Goal: Information Seeking & Learning: Understand process/instructions

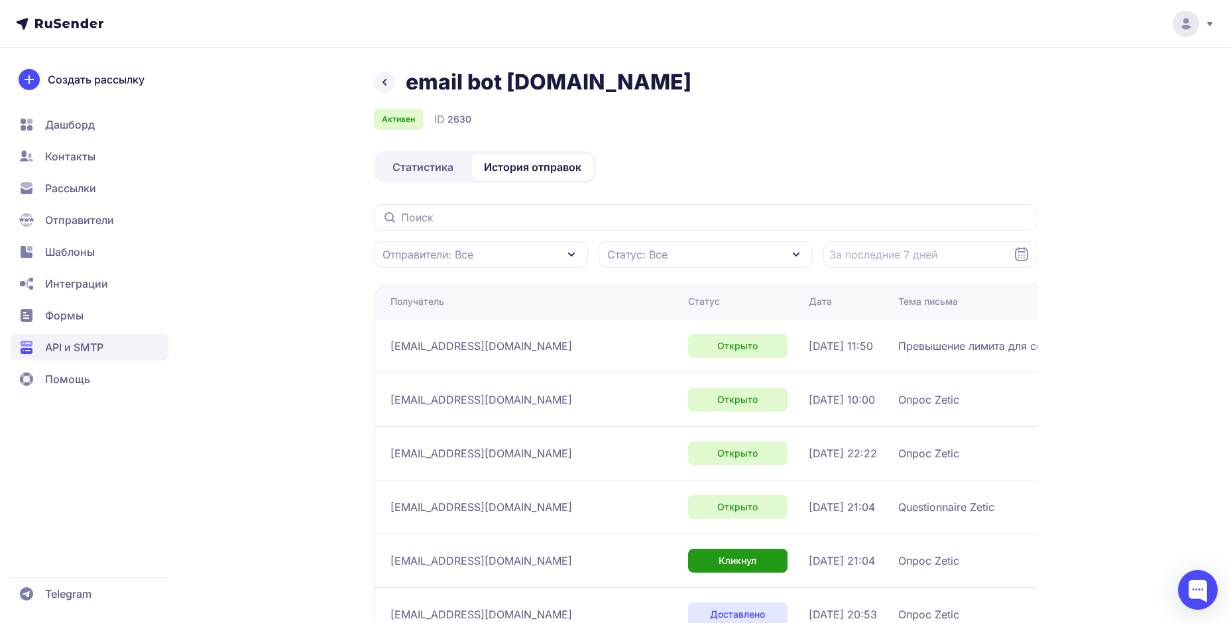
click at [419, 172] on span "Статистика" at bounding box center [422, 167] width 61 height 16
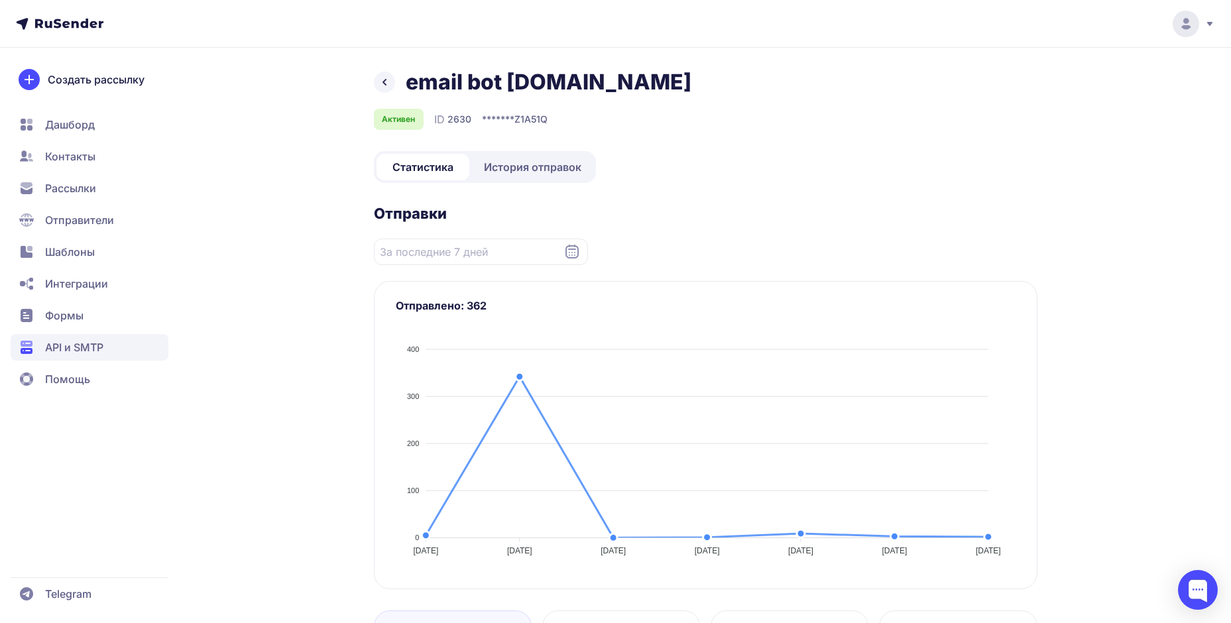
click at [528, 165] on span "История отправок" at bounding box center [532, 167] width 97 height 16
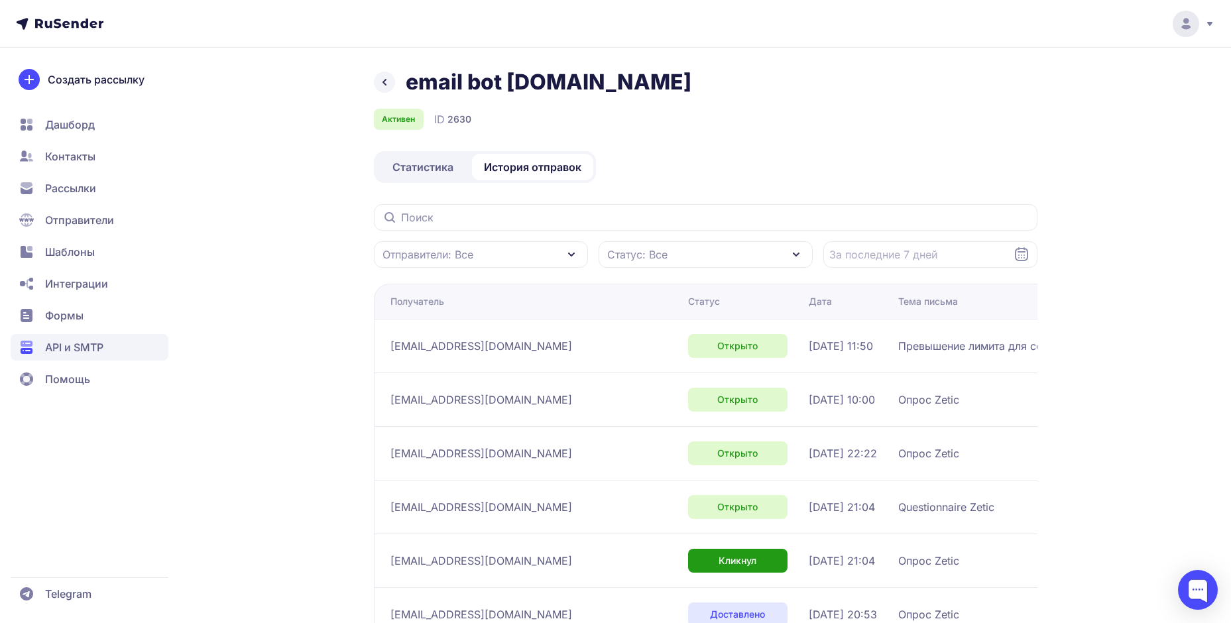
click at [408, 163] on span "Статистика" at bounding box center [422, 167] width 61 height 16
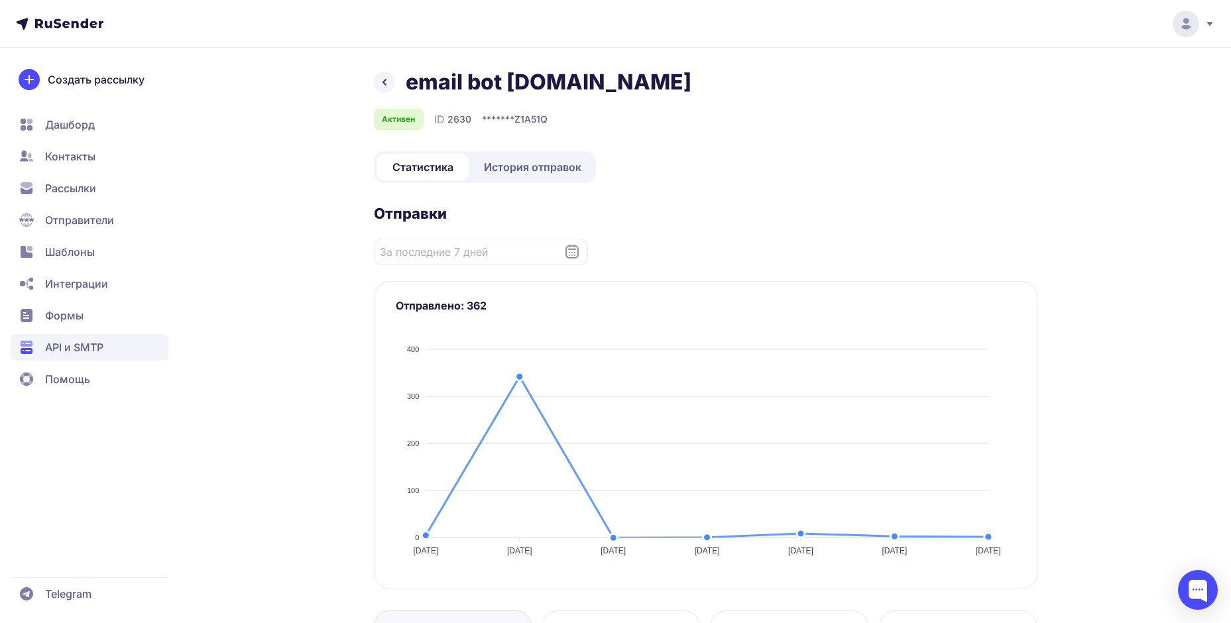
click at [384, 83] on icon at bounding box center [384, 82] width 3 height 5
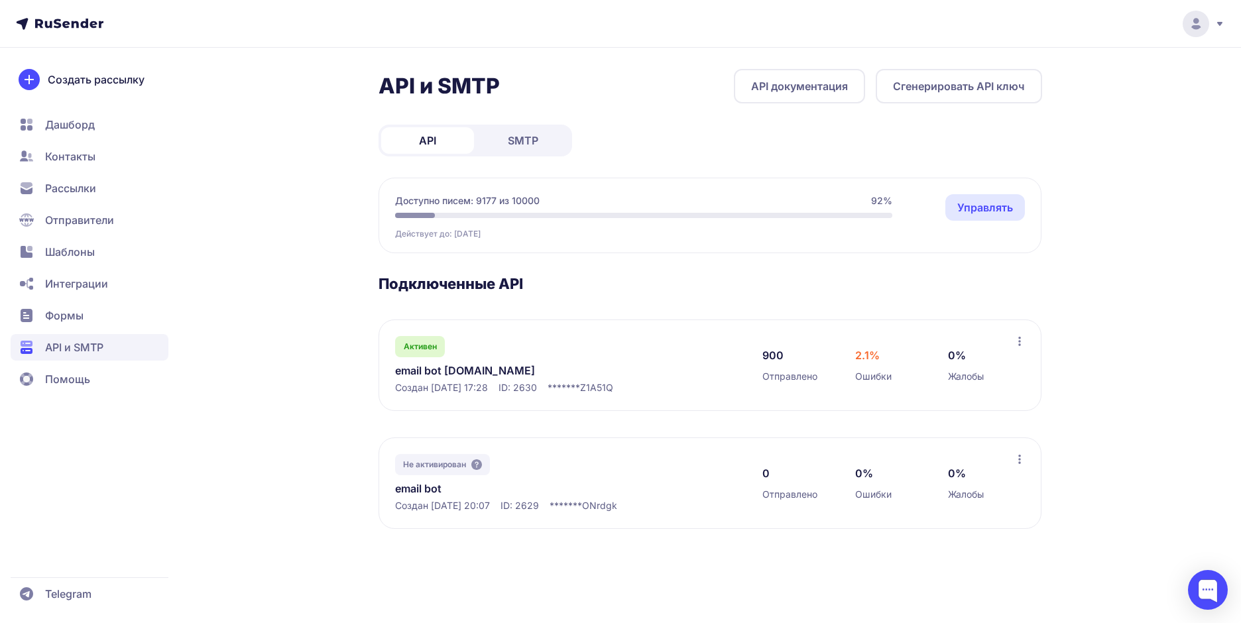
click at [65, 196] on span "Рассылки" at bounding box center [70, 188] width 51 height 16
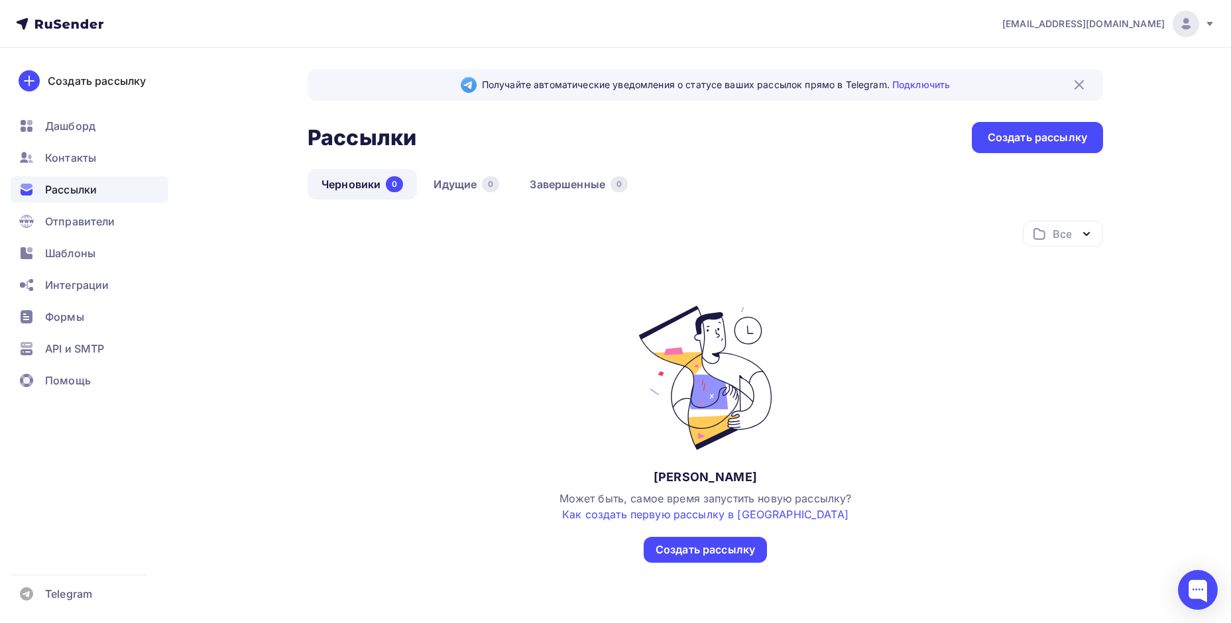
click at [1093, 29] on span "[EMAIL_ADDRESS][DOMAIN_NAME]" at bounding box center [1083, 23] width 162 height 13
click at [1030, 58] on span "Аккаунт" at bounding box center [1038, 58] width 44 height 16
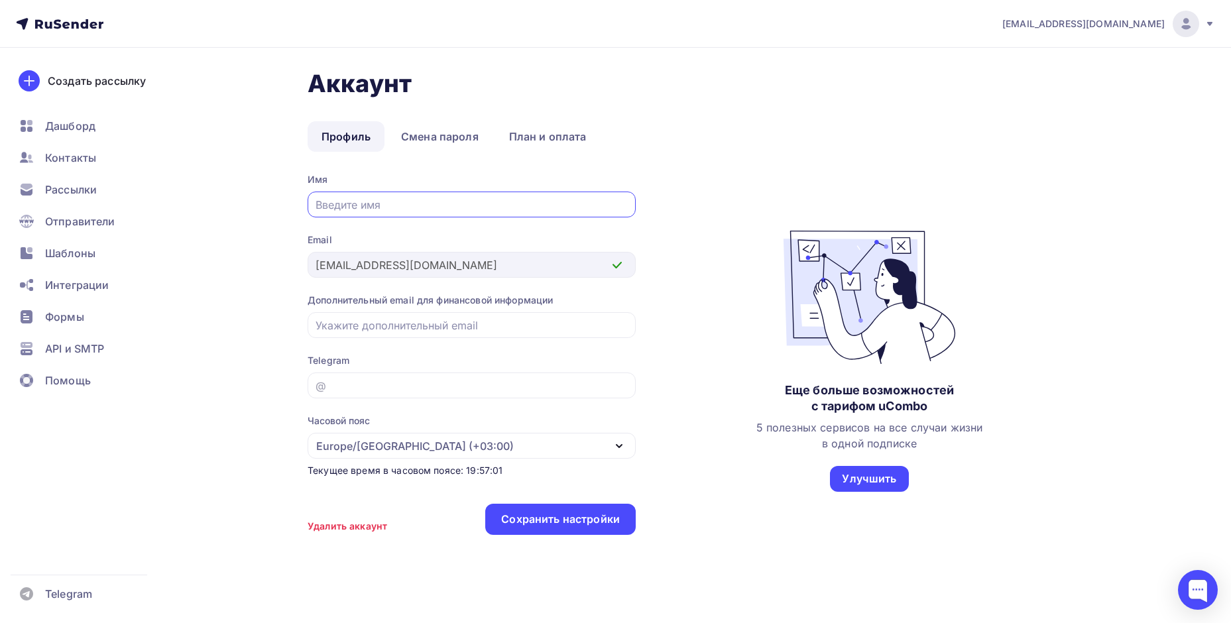
scroll to position [16, 0]
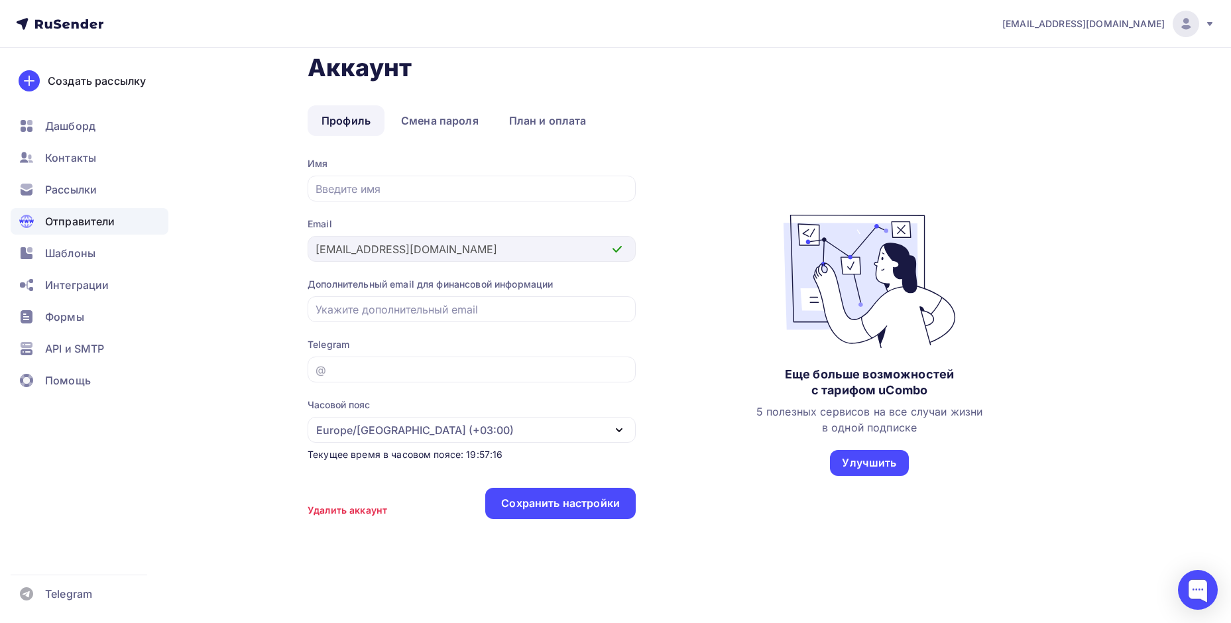
click at [82, 216] on span "Отправители" at bounding box center [80, 221] width 70 height 16
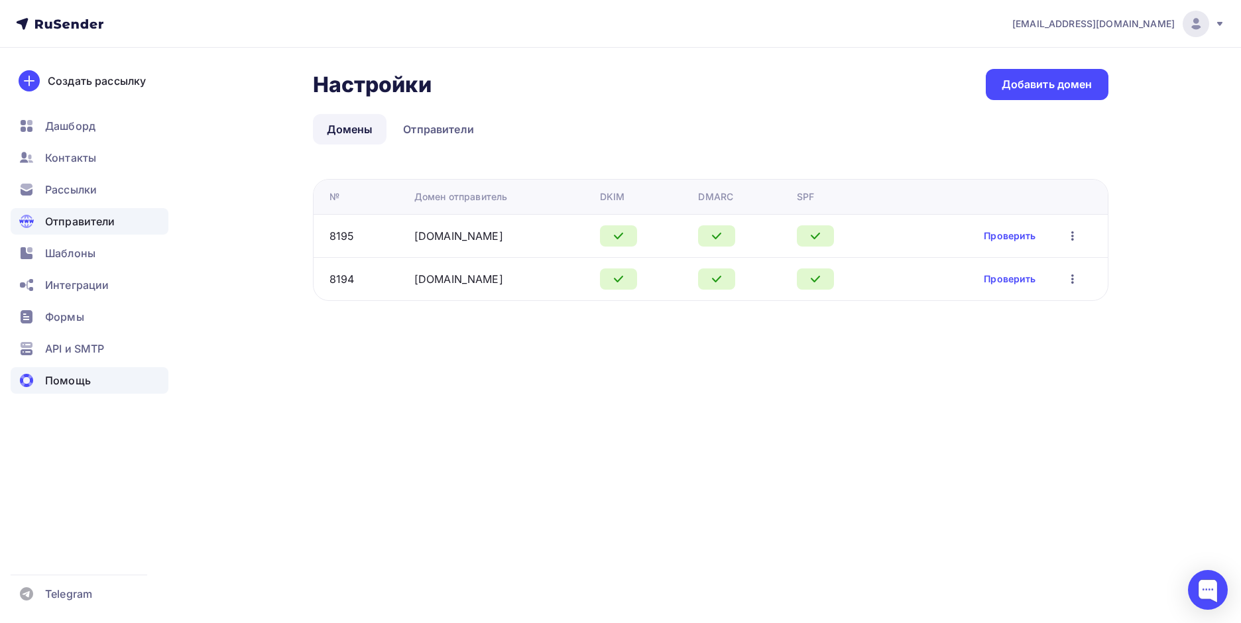
click at [70, 381] on span "Помощь" at bounding box center [68, 381] width 46 height 16
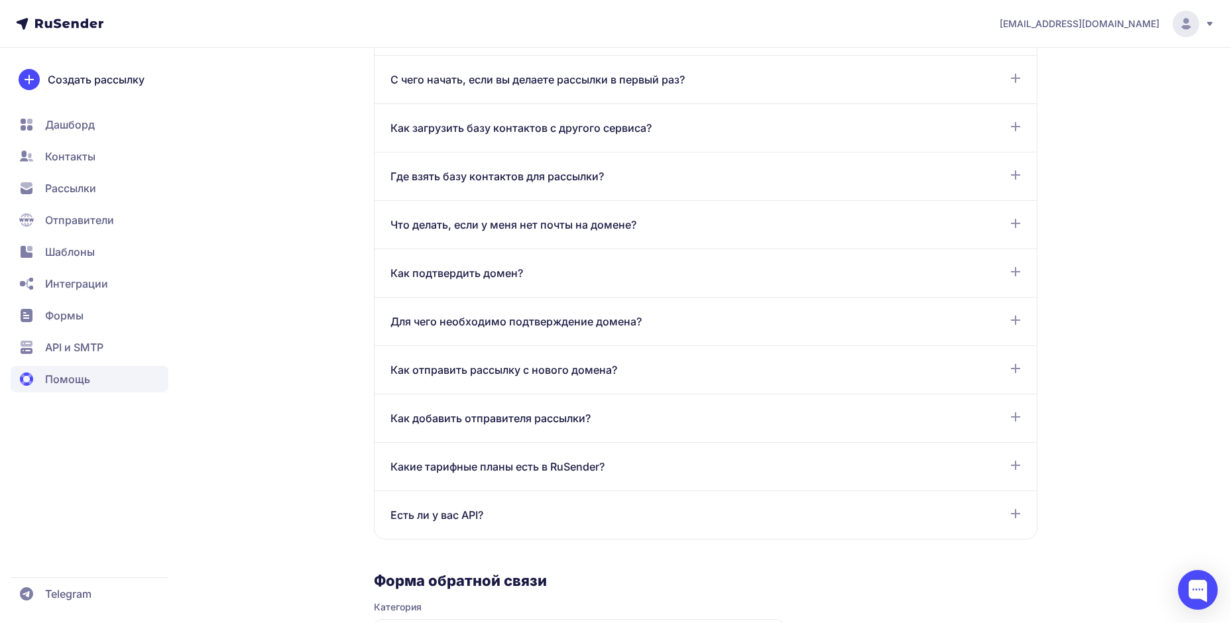
scroll to position [758, 0]
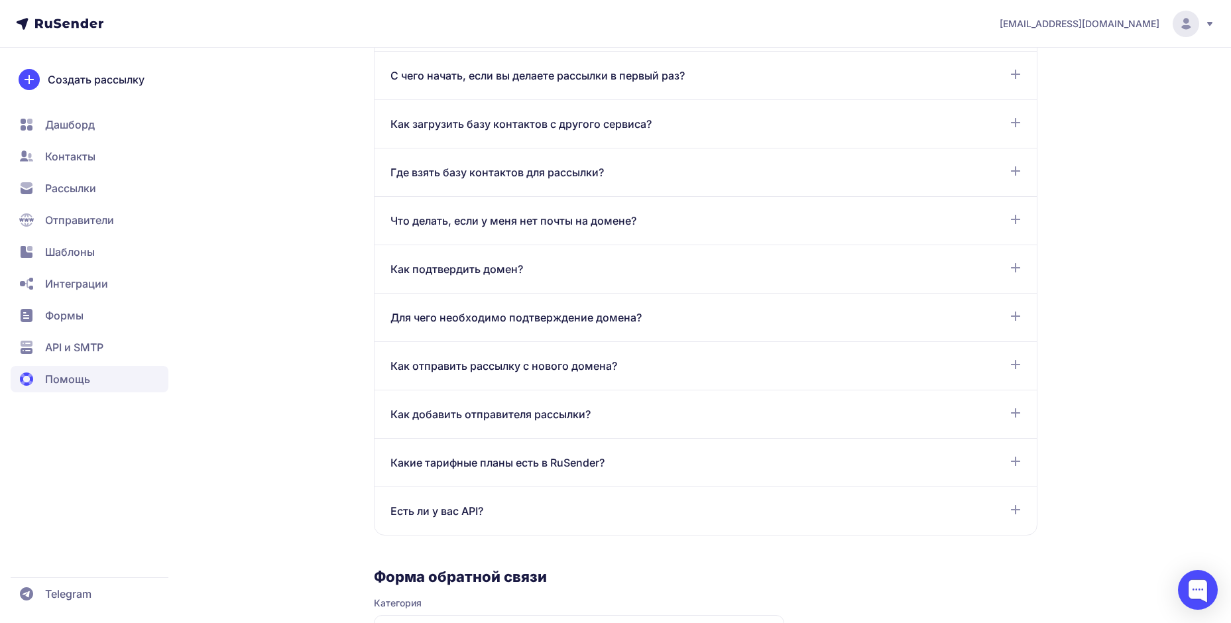
click at [517, 499] on div "Есть ли у вас API? В сервисе RuSender создание API ключа доступно по ссылке: [U…" at bounding box center [706, 511] width 662 height 48
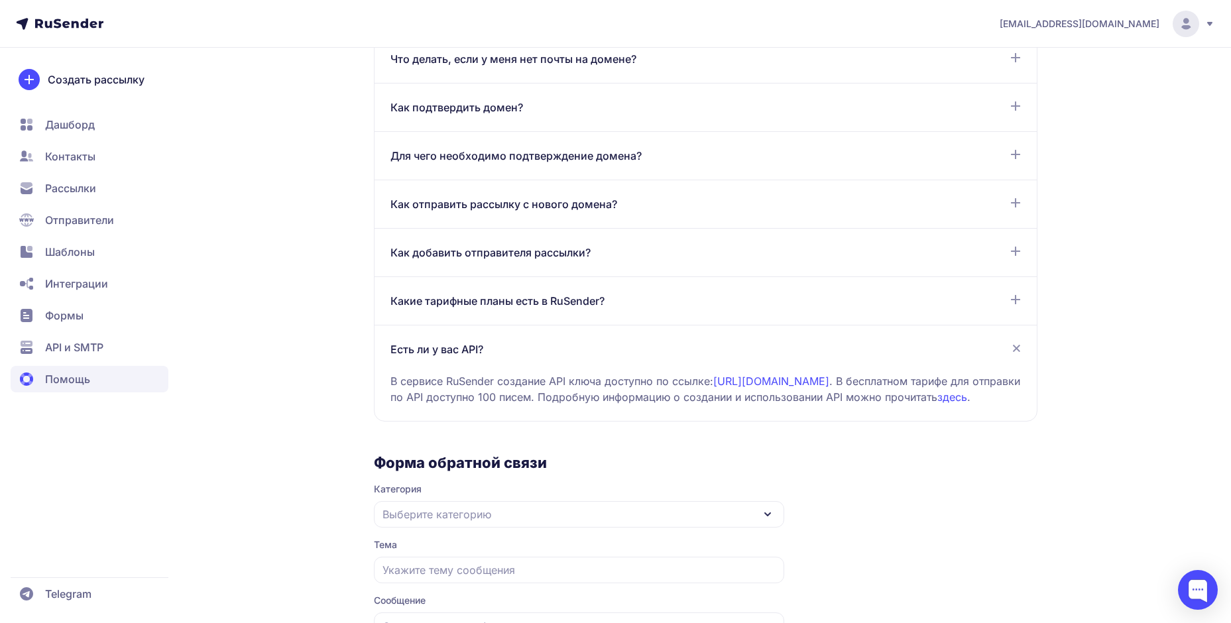
scroll to position [1024, 0]
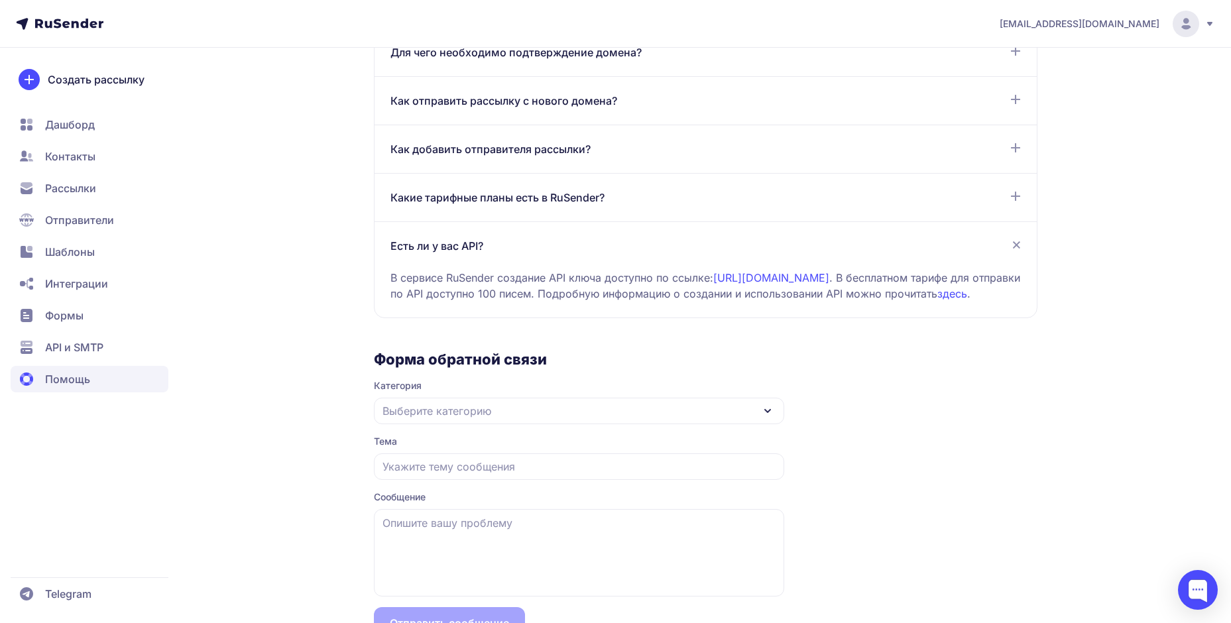
click at [97, 284] on span "Интеграции" at bounding box center [76, 284] width 63 height 16
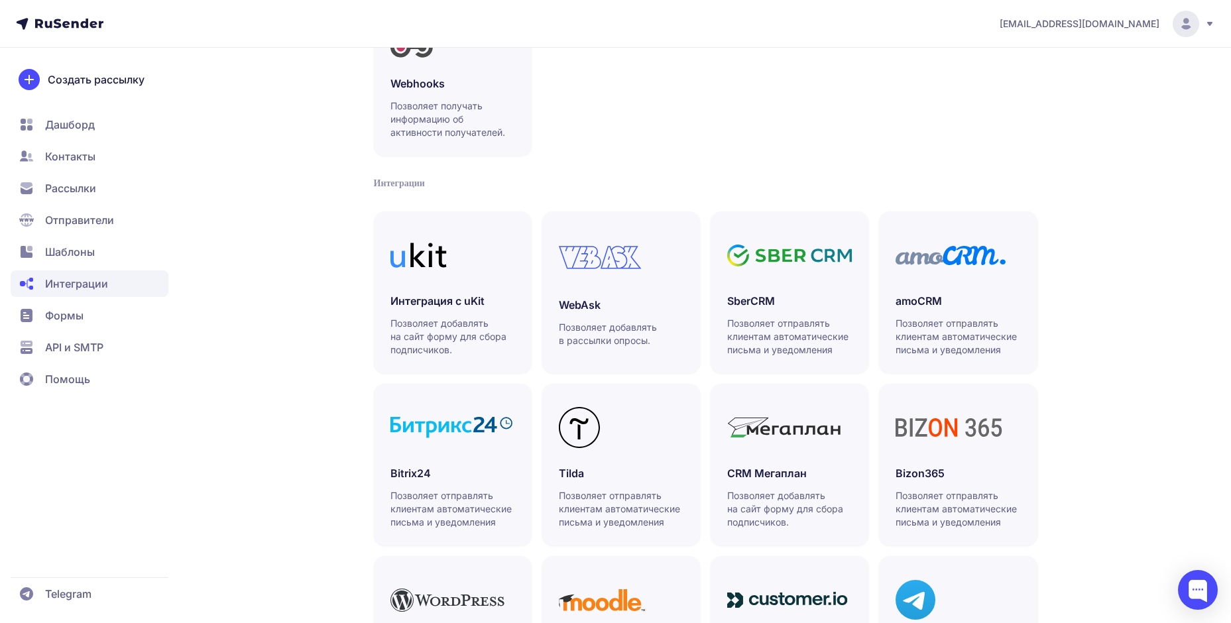
scroll to position [177, 0]
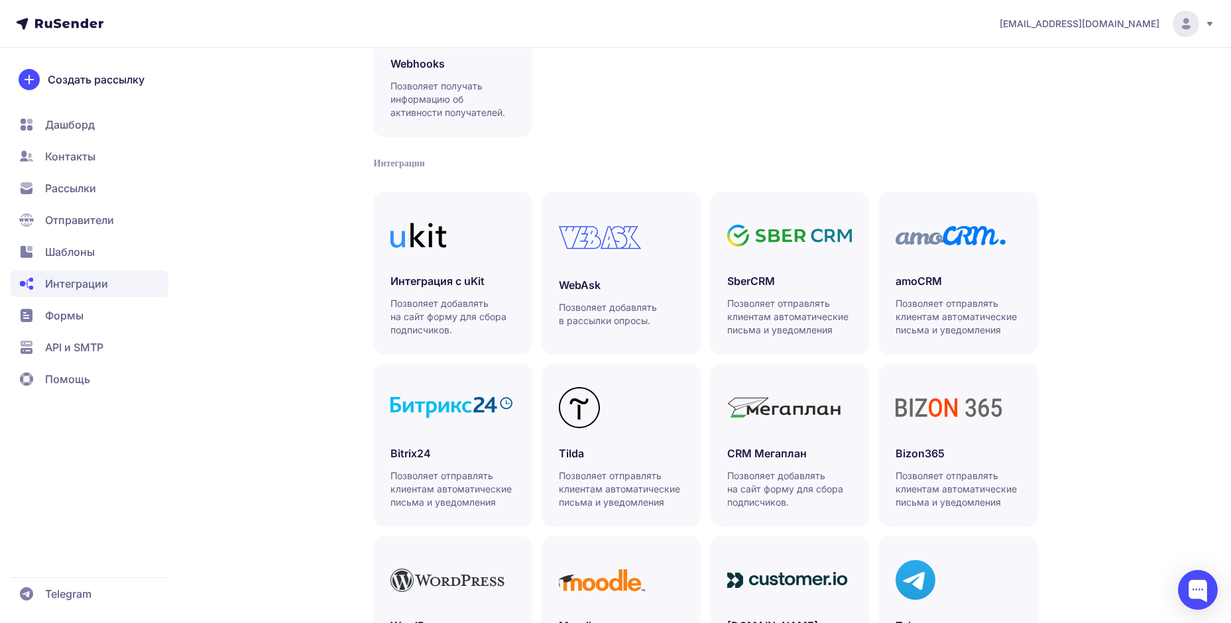
click at [76, 353] on span "API и SMTP" at bounding box center [74, 347] width 58 height 16
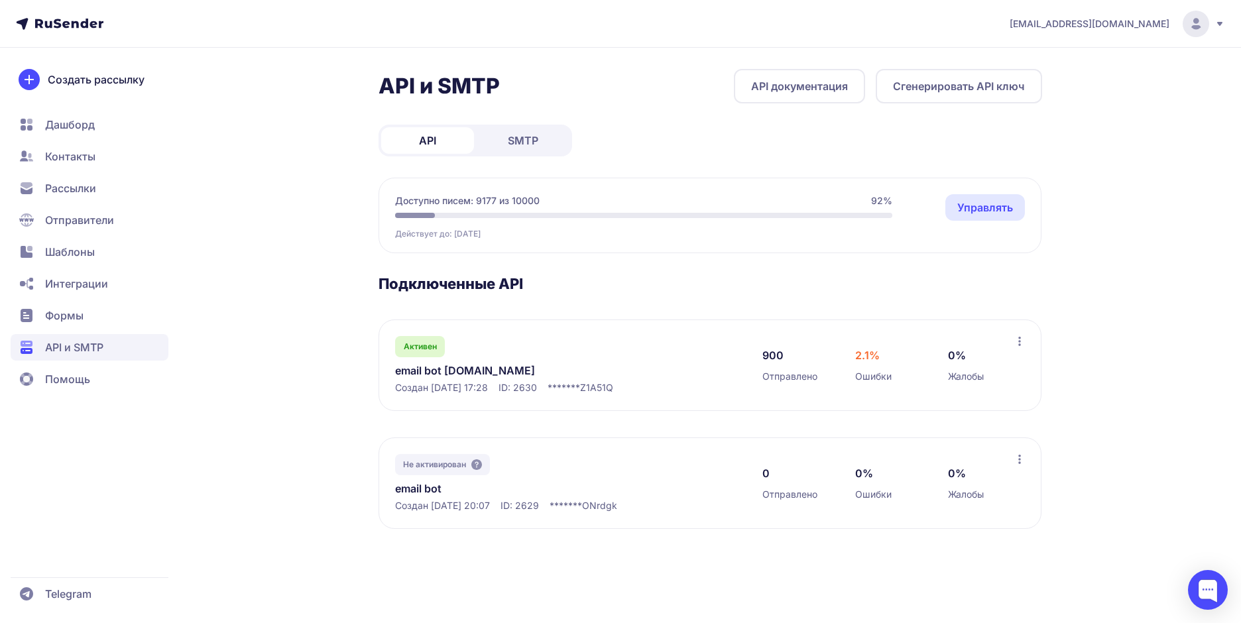
click at [1211, 21] on div "[EMAIL_ADDRESS][DOMAIN_NAME]" at bounding box center [1117, 24] width 215 height 27
click at [64, 386] on span "Помощь" at bounding box center [67, 379] width 45 height 16
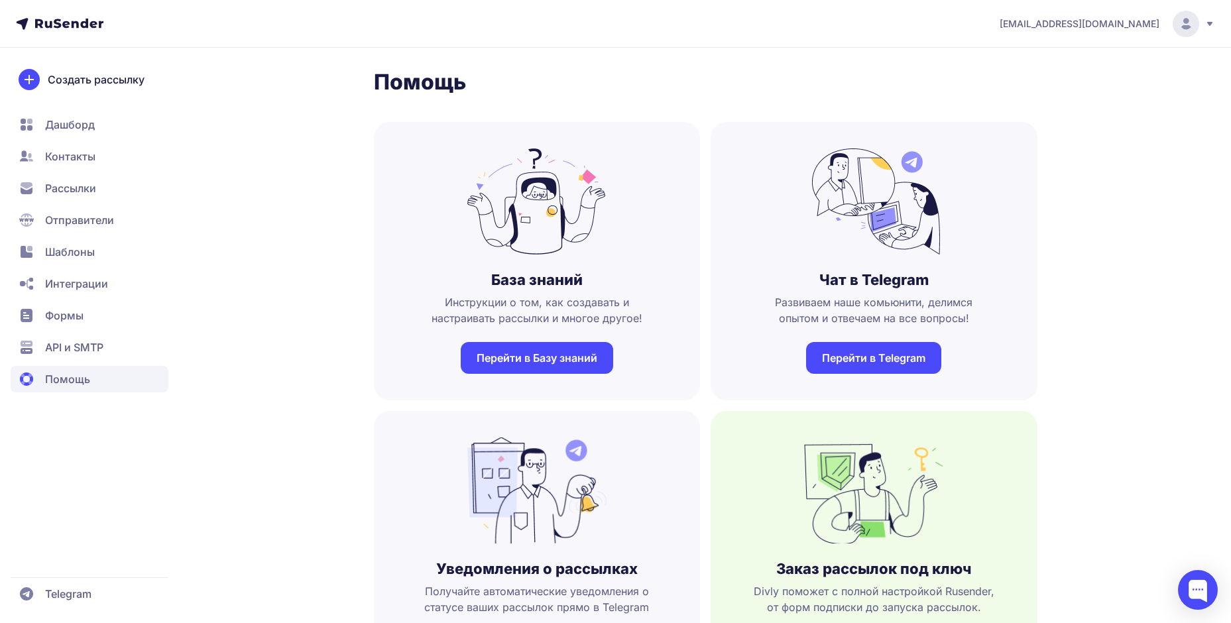
click at [73, 321] on span "Формы" at bounding box center [64, 316] width 38 height 16
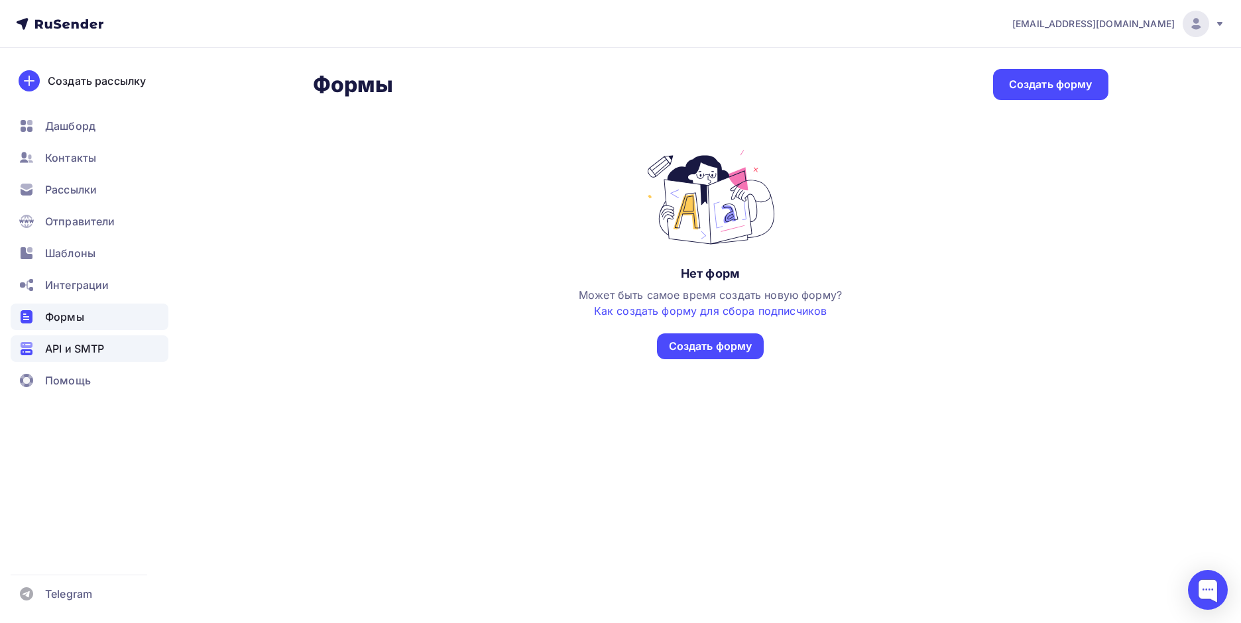
click at [66, 346] on span "API и SMTP" at bounding box center [74, 349] width 59 height 16
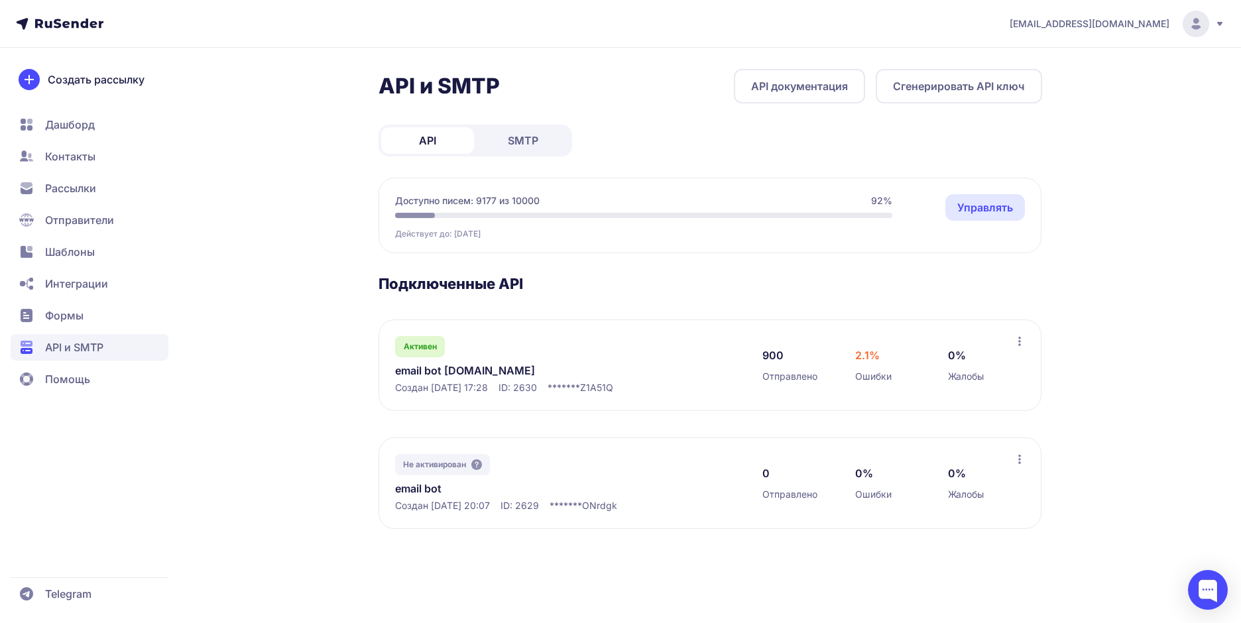
click at [66, 375] on span "Помощь" at bounding box center [67, 379] width 45 height 16
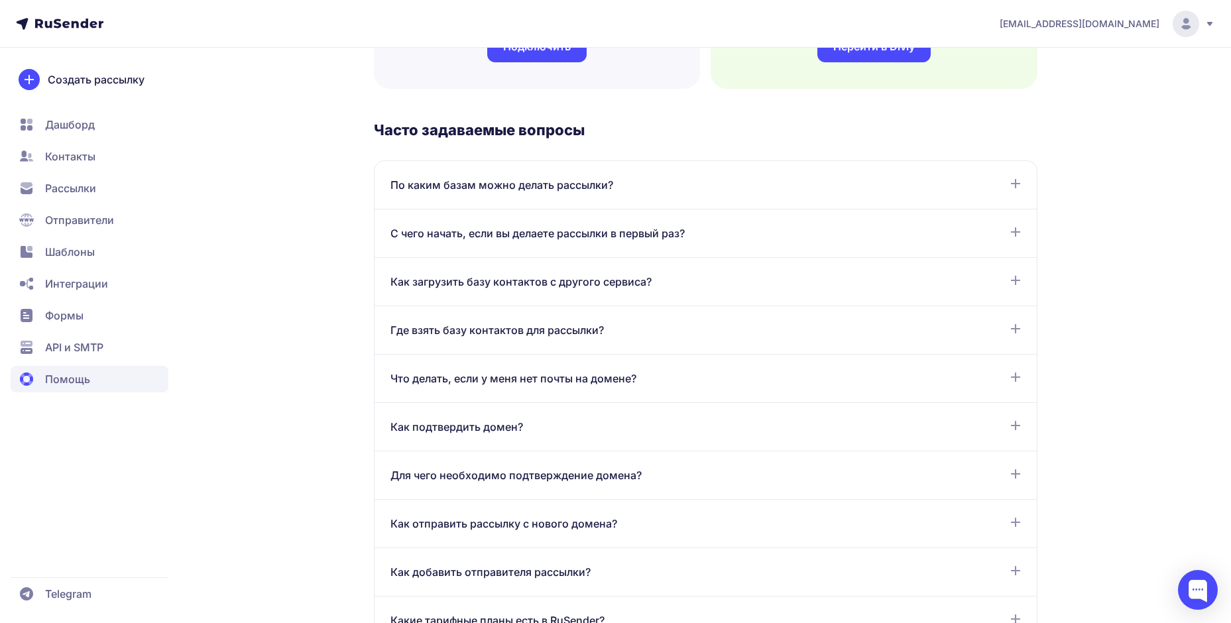
scroll to position [707, 0]
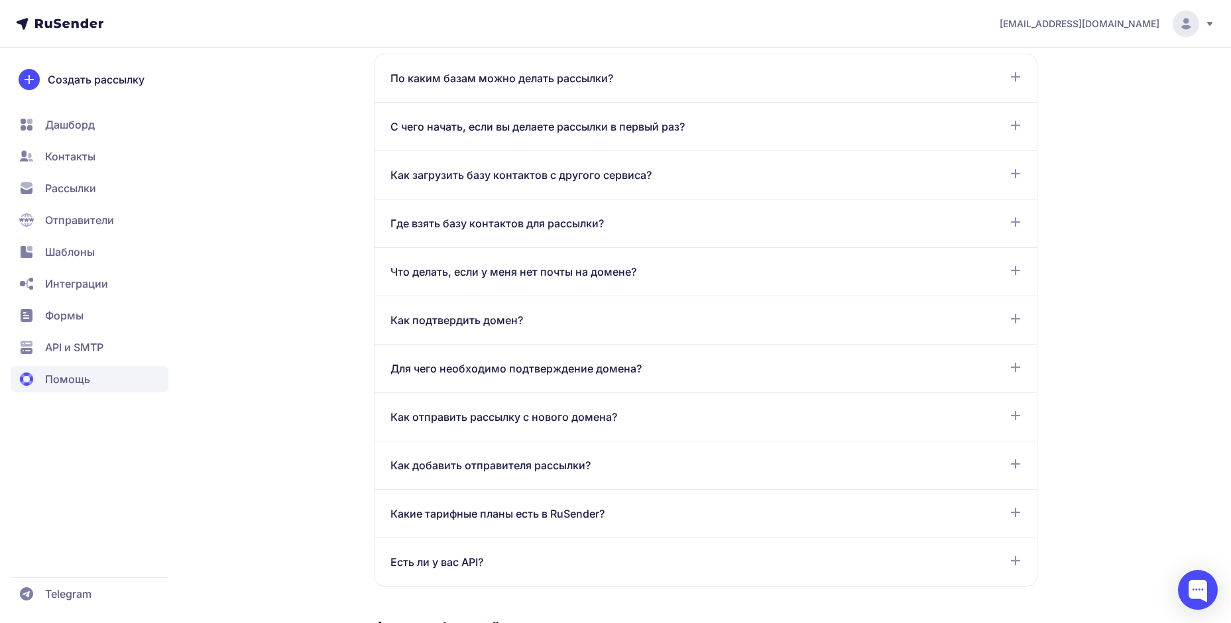
click at [428, 324] on span "Как подтвердить домен?" at bounding box center [456, 320] width 133 height 16
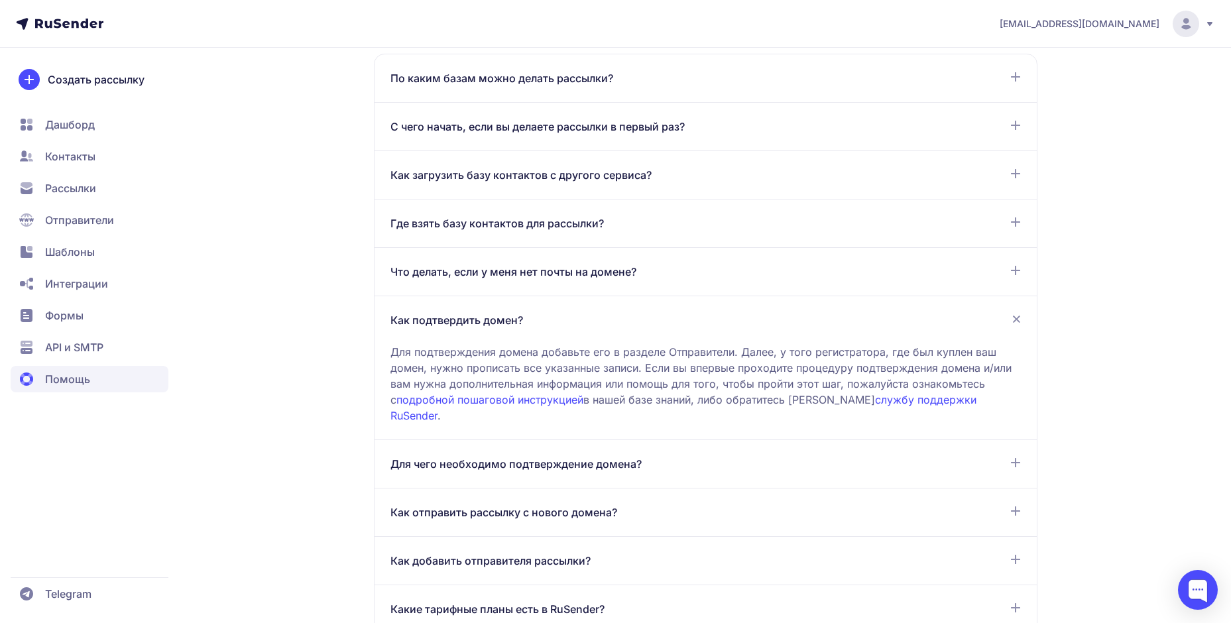
click at [446, 402] on link "подробной пошаговой инструкцией" at bounding box center [489, 399] width 187 height 13
click at [102, 227] on span "Отправители" at bounding box center [79, 220] width 69 height 16
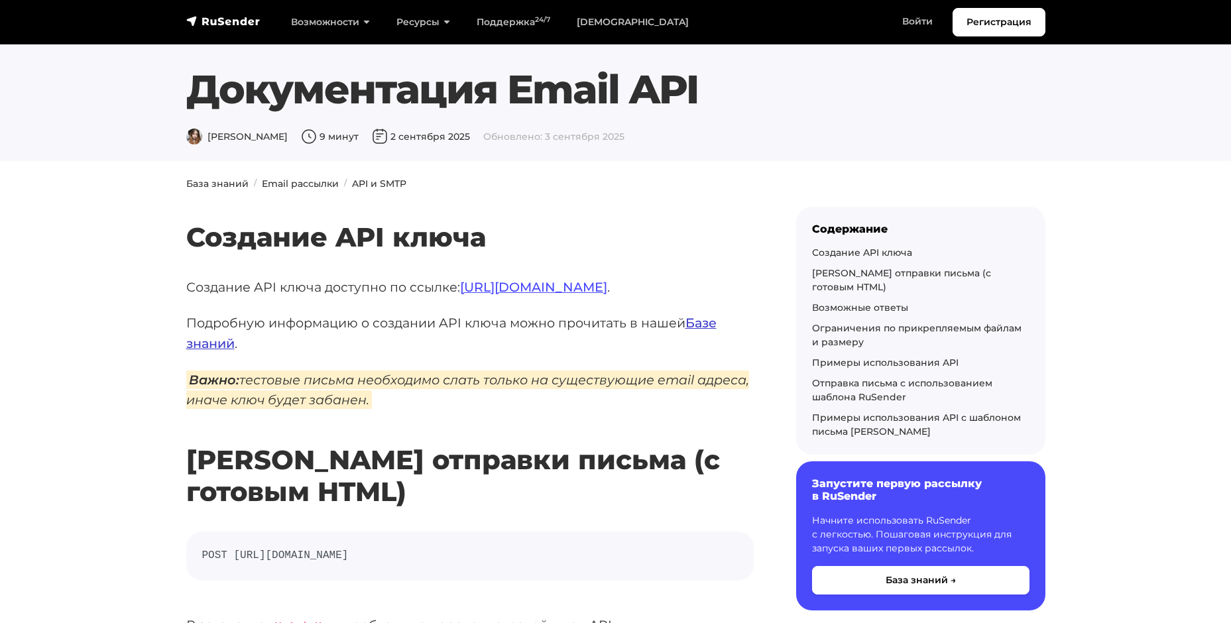
click at [713, 324] on link "Базе знаний" at bounding box center [451, 333] width 530 height 36
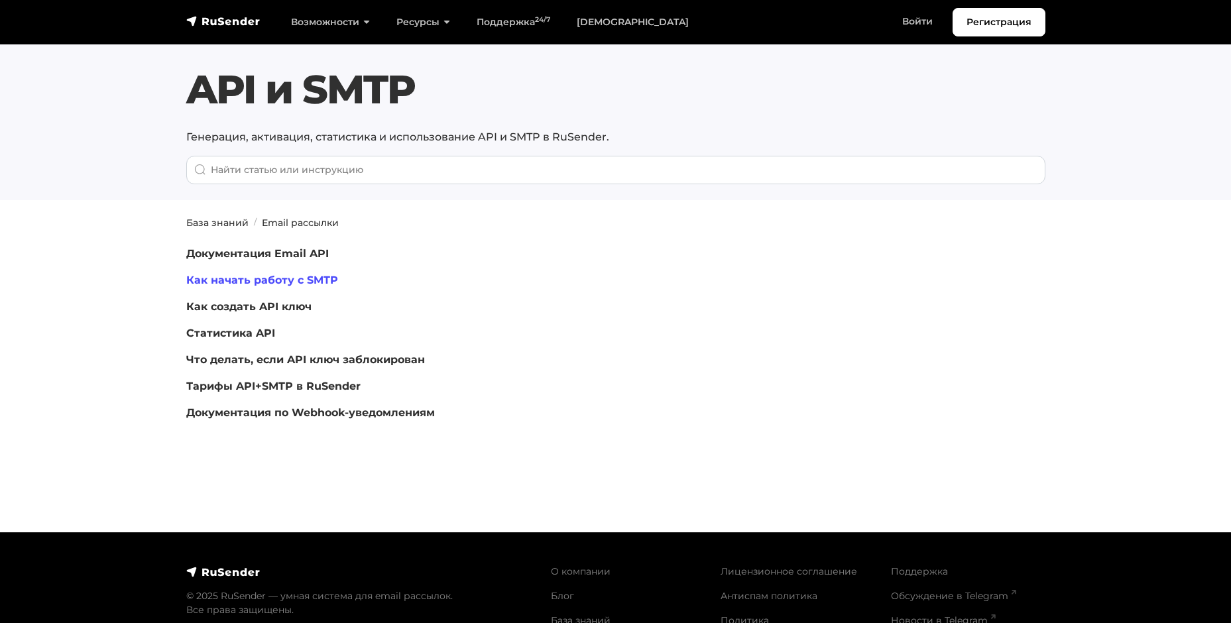
click at [222, 283] on link "Как начать работу с SMTP" at bounding box center [262, 280] width 152 height 13
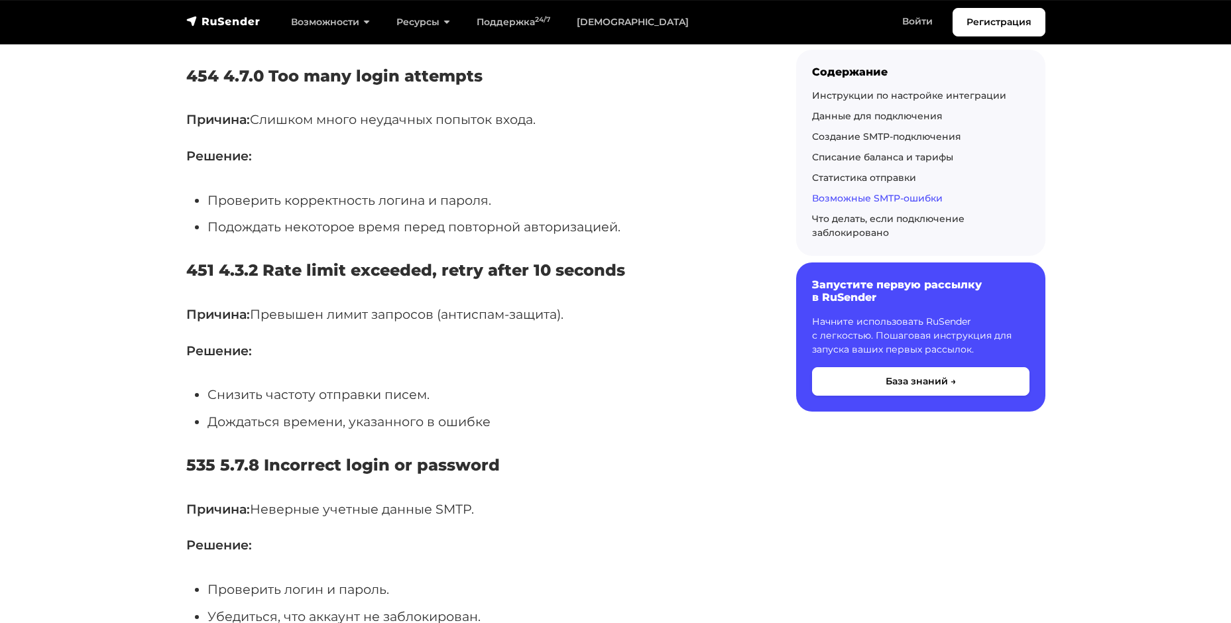
scroll to position [4950, 0]
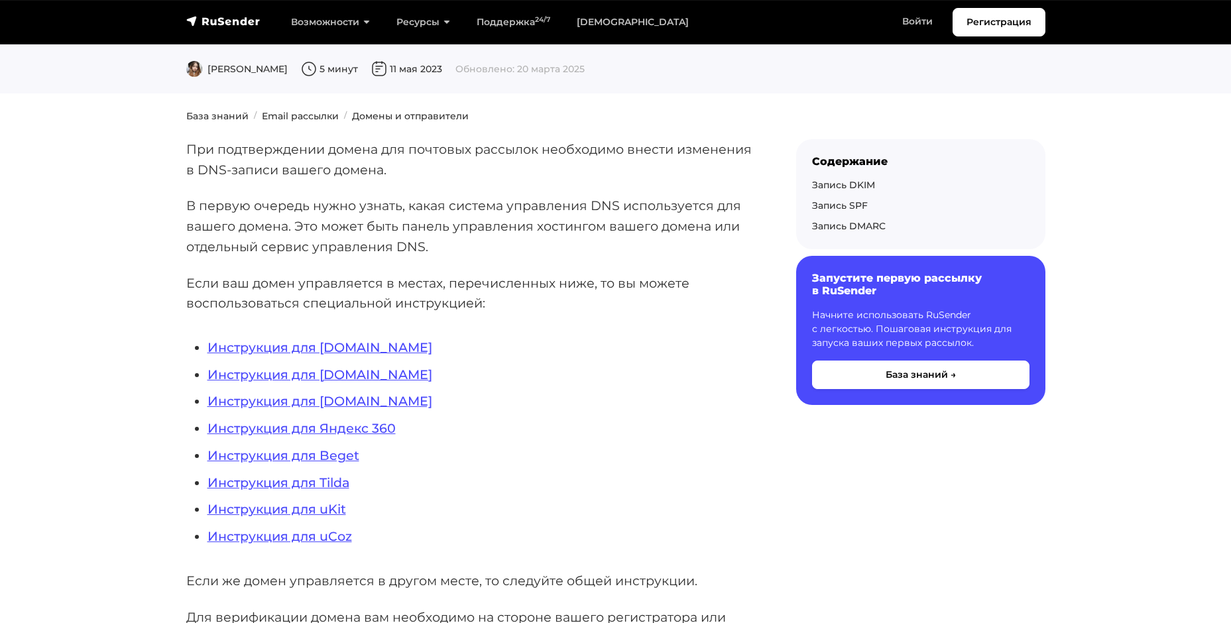
scroll to position [177, 0]
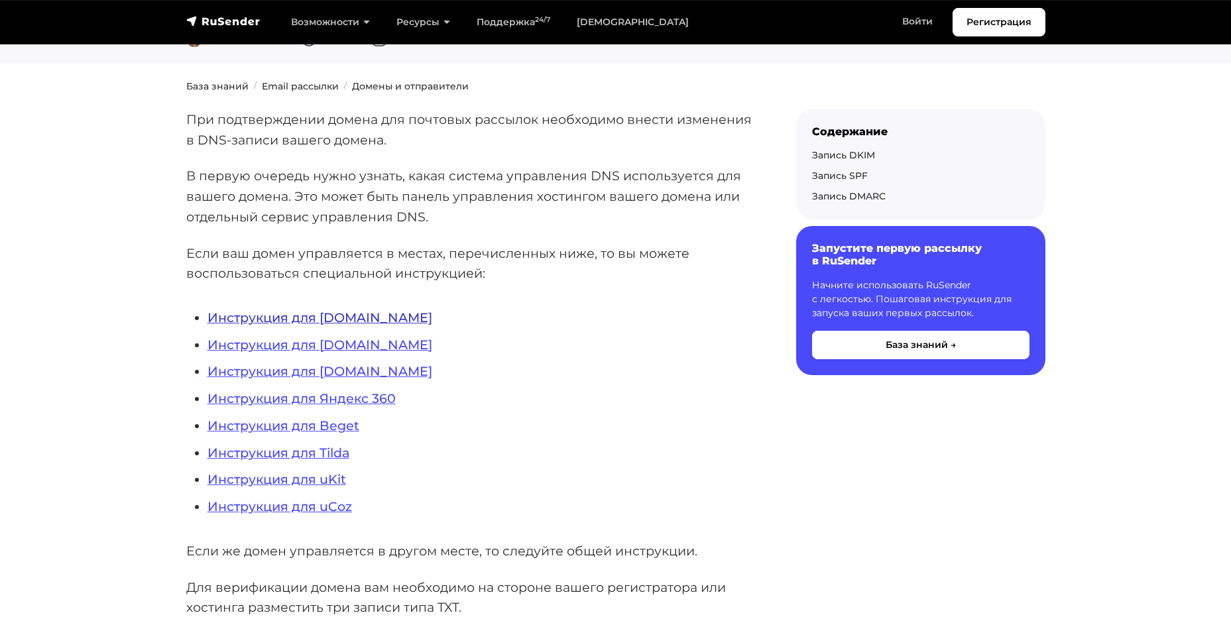
click at [259, 321] on link "Инструкция для [DOMAIN_NAME]" at bounding box center [320, 318] width 225 height 16
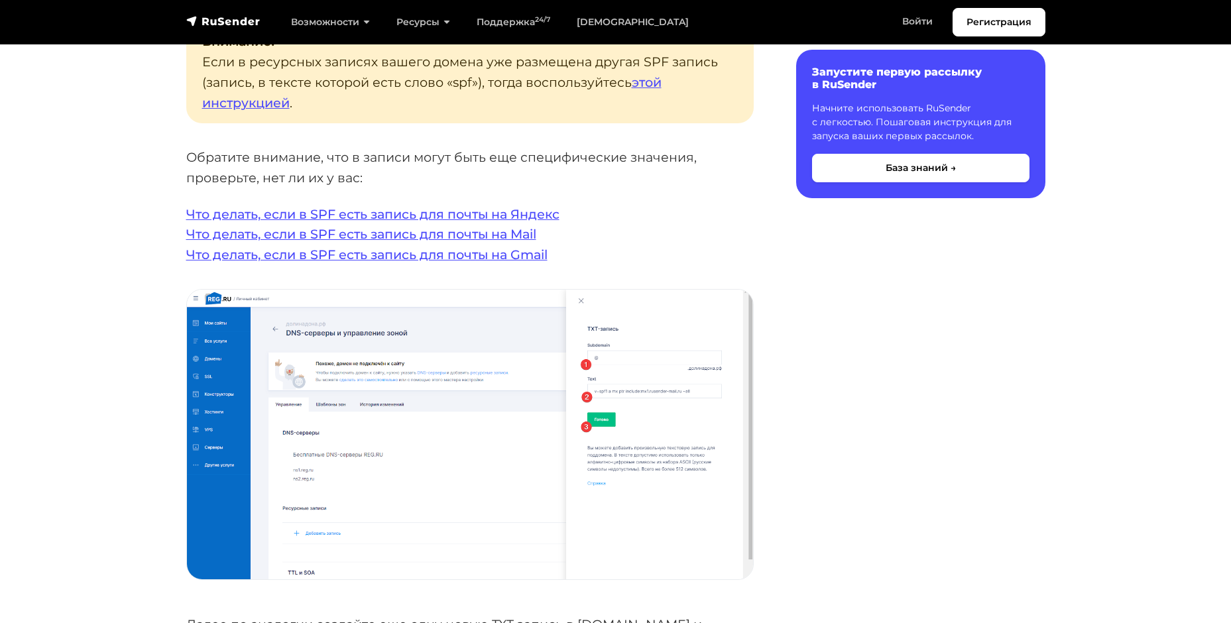
scroll to position [2652, 0]
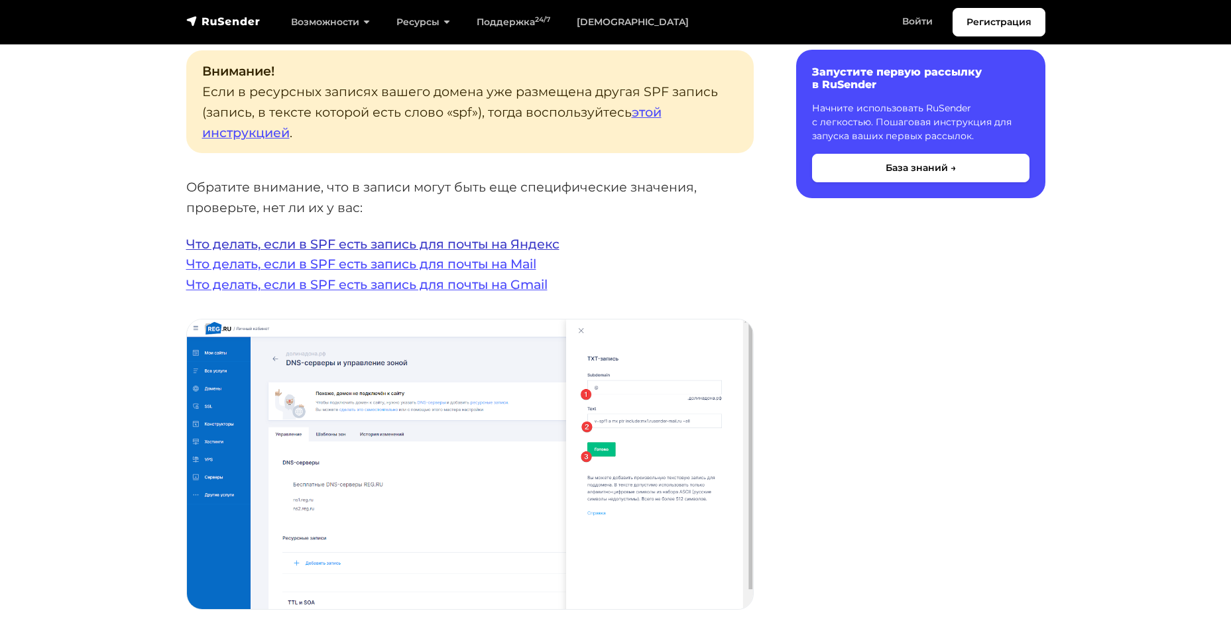
click at [427, 236] on link "Что делать, если в SPF есть запись для почты на Яндекс" at bounding box center [372, 244] width 373 height 16
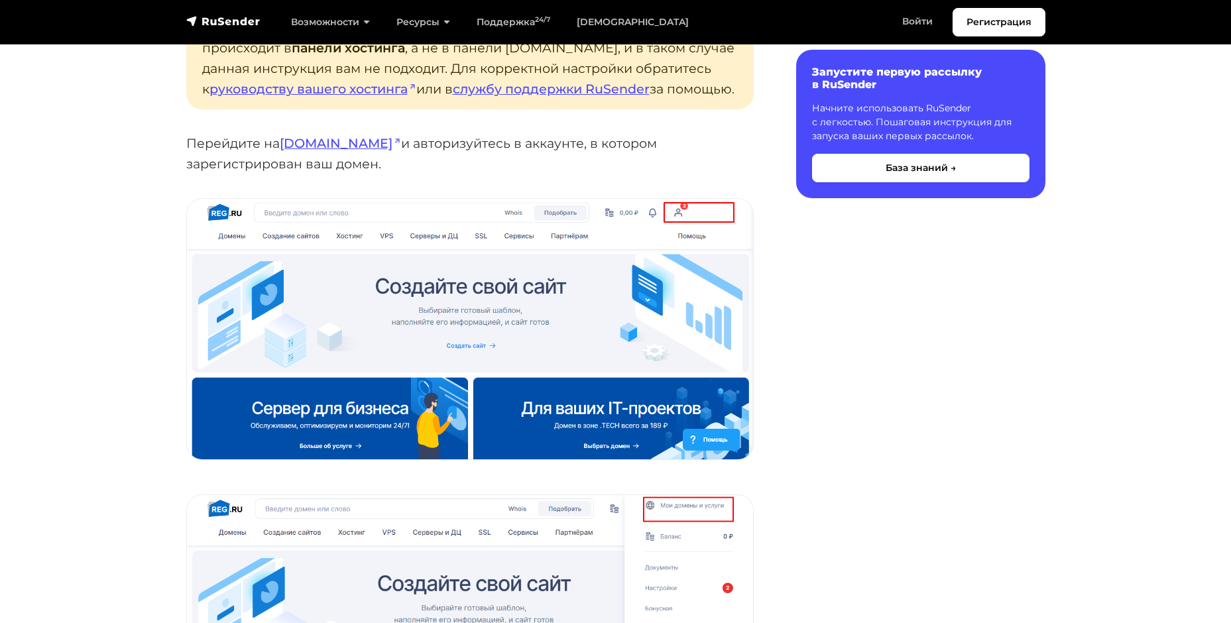
scroll to position [442, 0]
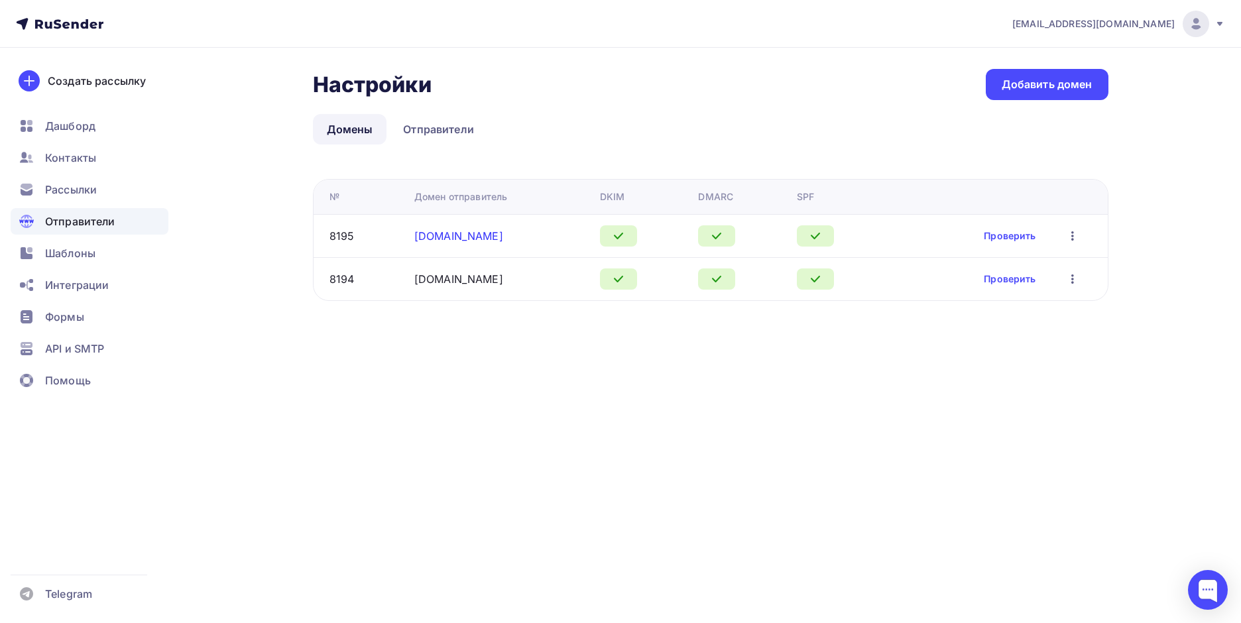
click at [436, 237] on link "zetic.ru" at bounding box center [458, 235] width 89 height 13
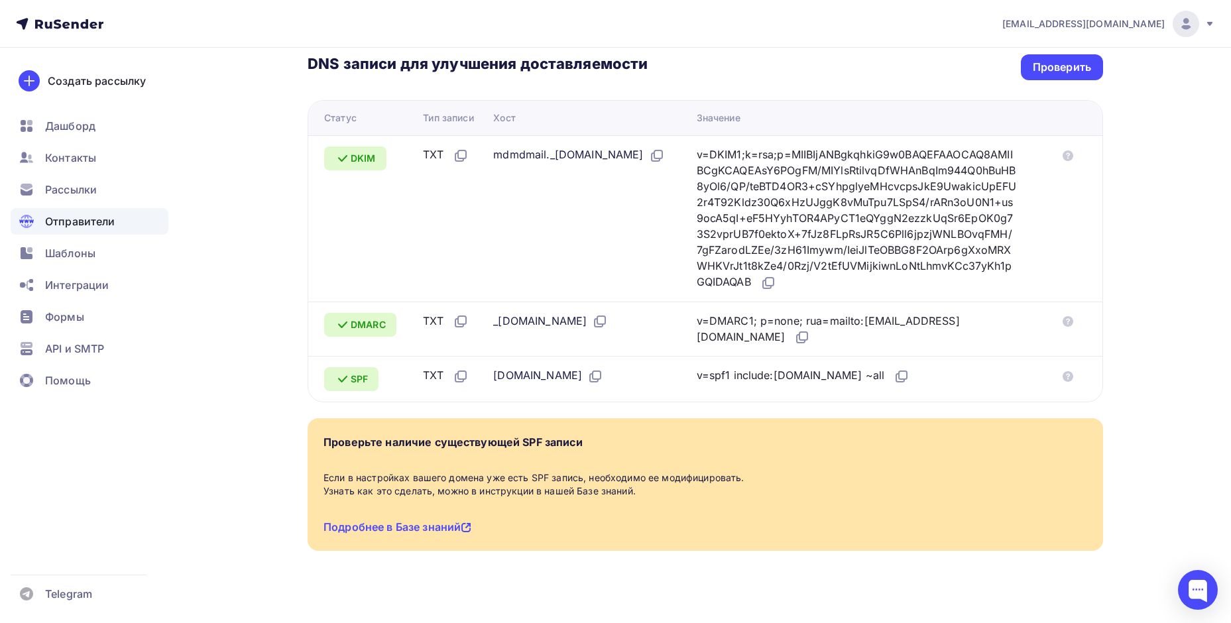
scroll to position [221, 0]
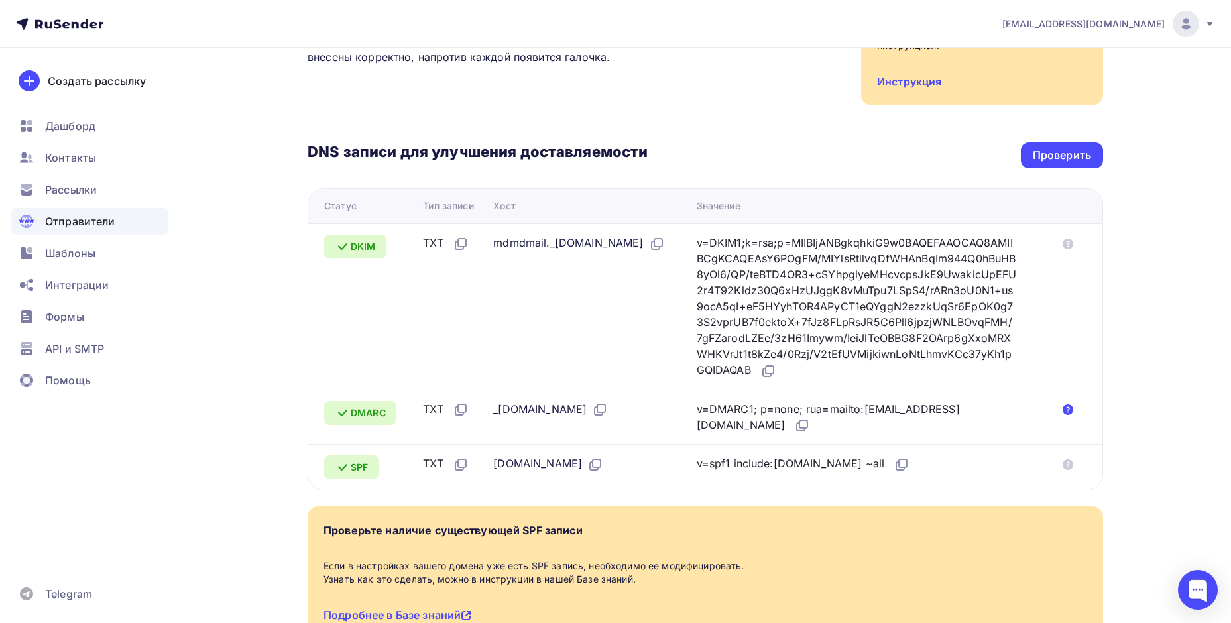
click at [1071, 404] on icon at bounding box center [1068, 409] width 11 height 11
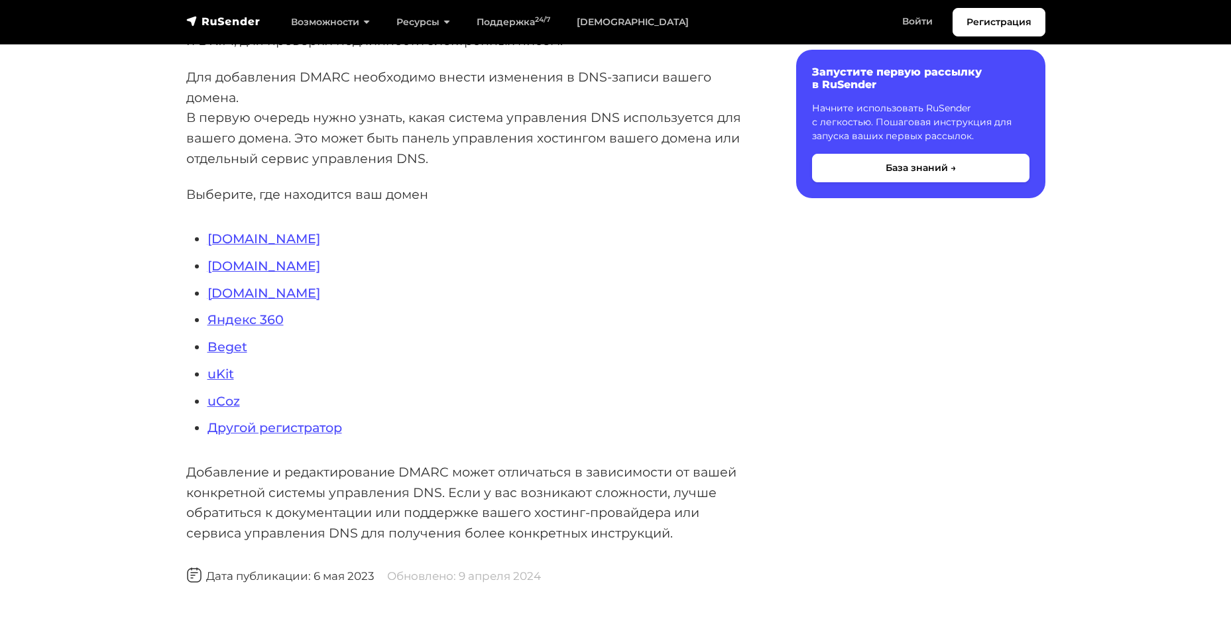
scroll to position [265, 0]
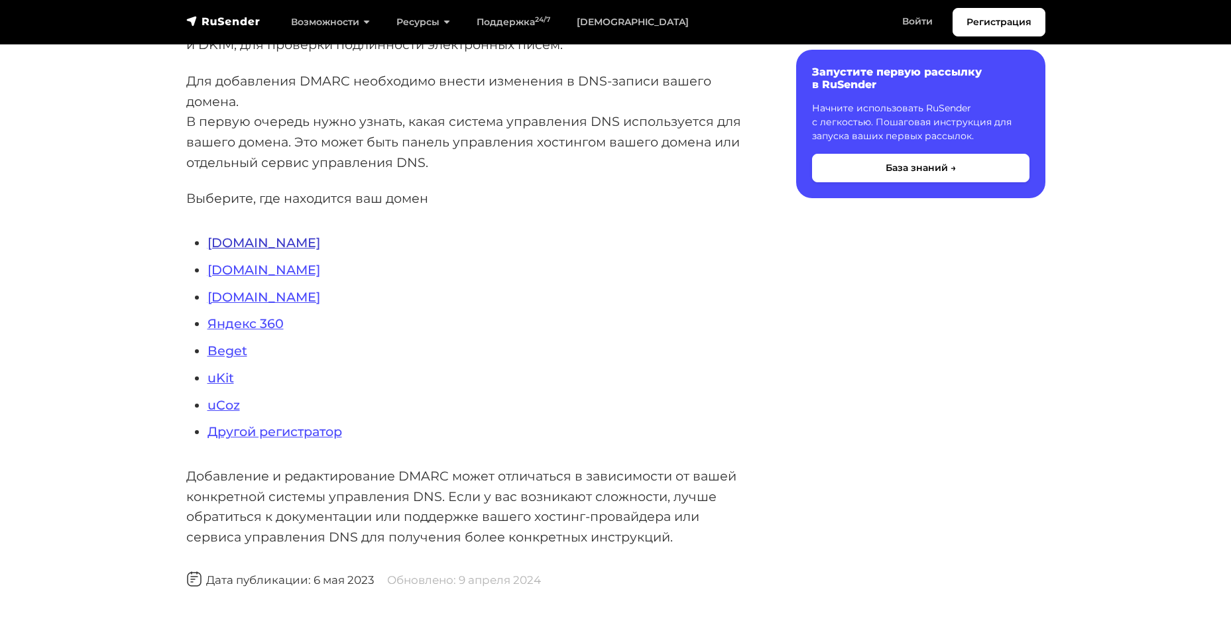
click at [228, 244] on link "[DOMAIN_NAME]" at bounding box center [264, 243] width 113 height 16
